Goal: Transaction & Acquisition: Purchase product/service

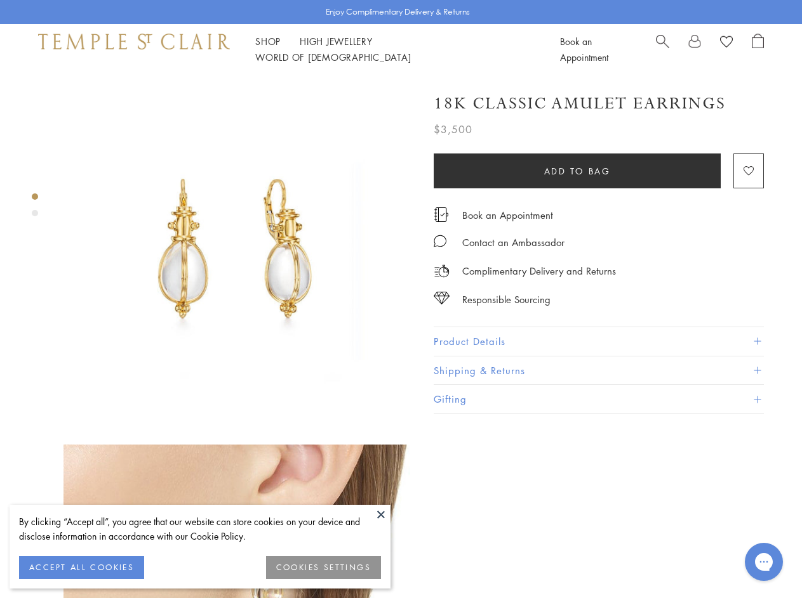
click at [400, 299] on img at bounding box center [238, 250] width 351 height 351
click at [381, 515] on button at bounding box center [380, 514] width 19 height 19
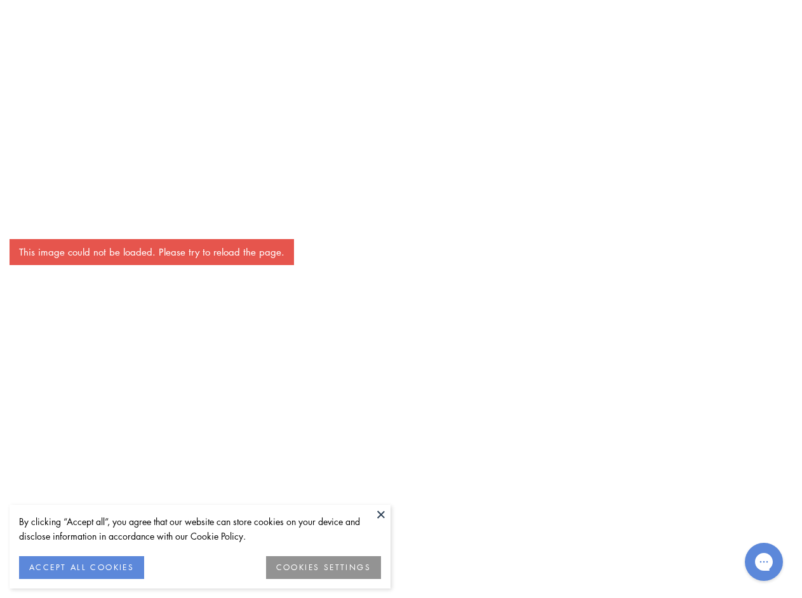
click at [81, 568] on button "ACCEPT ALL COOKIES" at bounding box center [81, 568] width 125 height 23
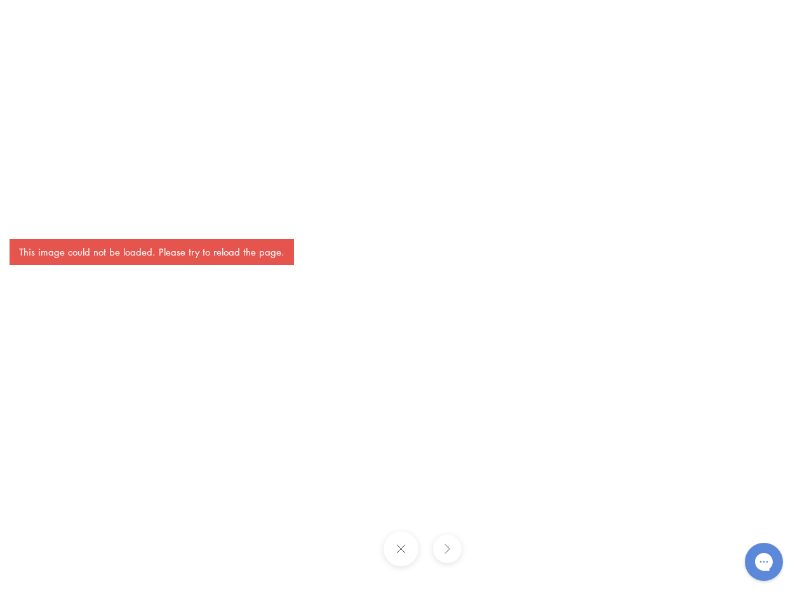
click at [324, 568] on div "This image could not be loaded. Please try to reload the page." at bounding box center [401, 299] width 802 height 598
click at [268, 49] on div "This image could not be loaded. Please try to reload the page." at bounding box center [401, 299] width 802 height 598
click at [436, 49] on div "This image could not be loaded. Please try to reload the page." at bounding box center [401, 299] width 802 height 598
click at [400, 336] on div "This image could not be loaded. Please try to reload the page." at bounding box center [401, 299] width 802 height 598
click at [35, 197] on div "This image could not be loaded. Please try to reload the page." at bounding box center [401, 299] width 802 height 598
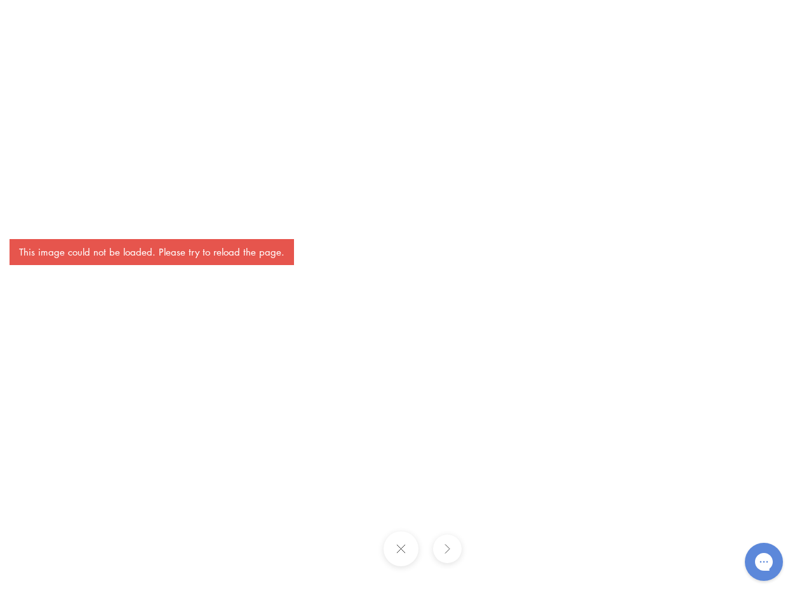
click at [35, 213] on div "This image could not be loaded. Please try to reload the page." at bounding box center [401, 299] width 802 height 598
click at [577, 171] on div "This image could not be loaded. Please try to reload the page." at bounding box center [401, 299] width 802 height 598
